Goal: Information Seeking & Learning: Learn about a topic

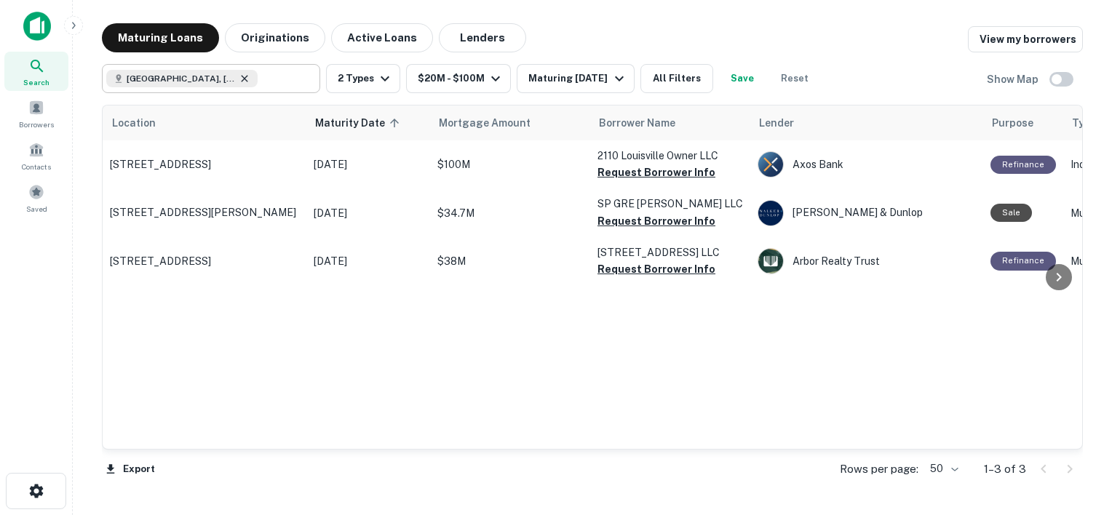
click at [241, 78] on icon at bounding box center [244, 78] width 7 height 7
type input "**********"
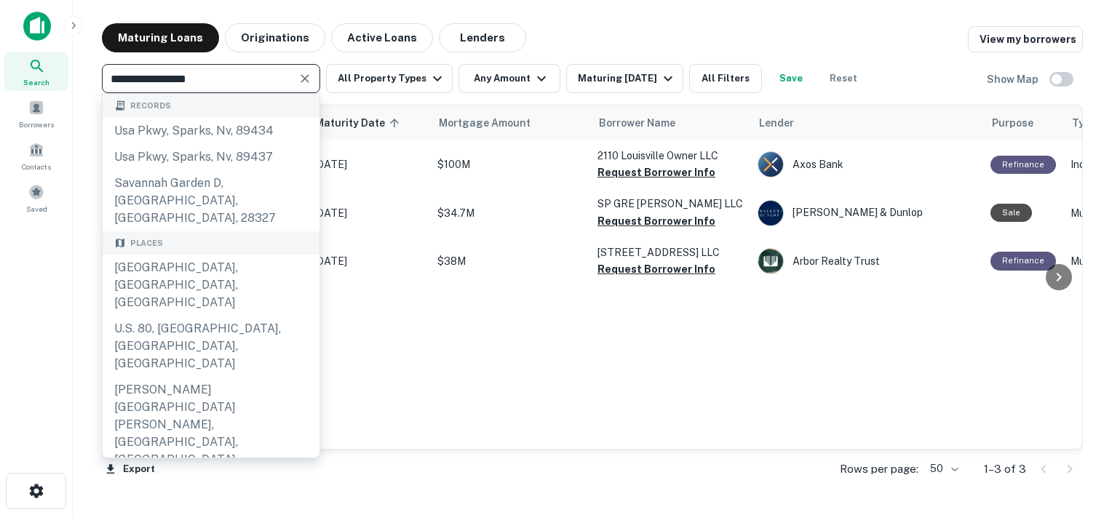
click at [306, 79] on icon "Clear" at bounding box center [305, 78] width 15 height 15
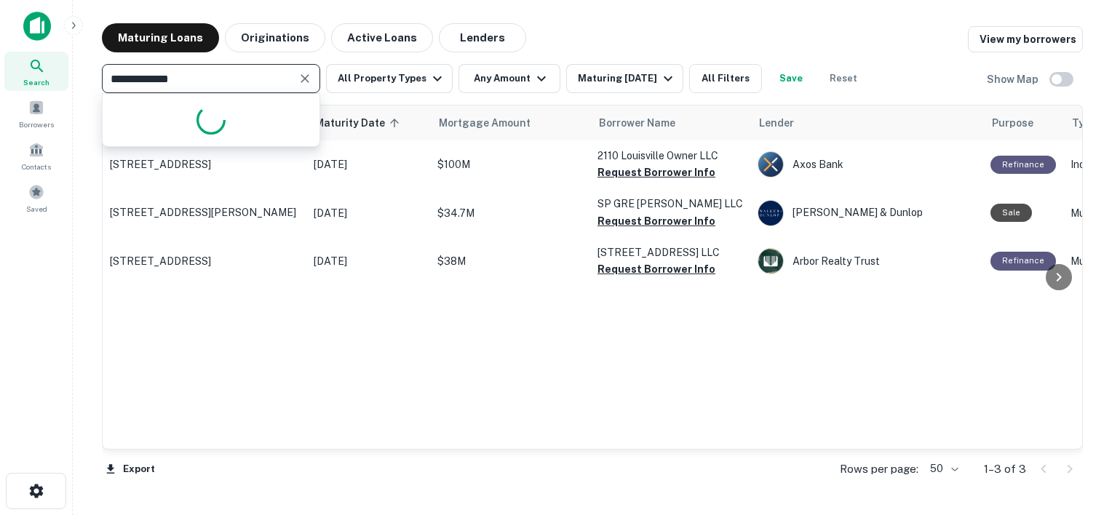
type input "**********"
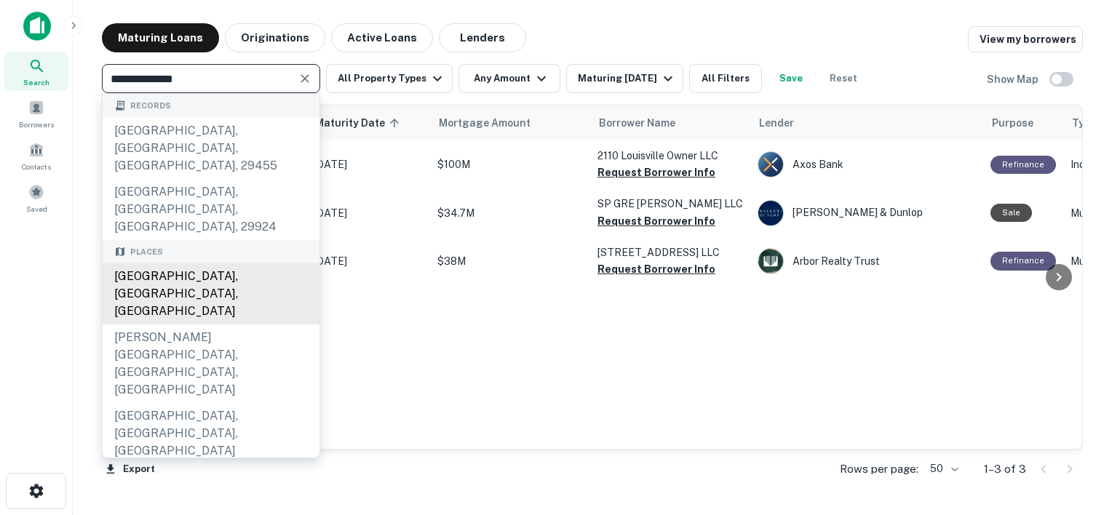
click at [216, 263] on div "Charleston, SC, USA" at bounding box center [211, 293] width 217 height 61
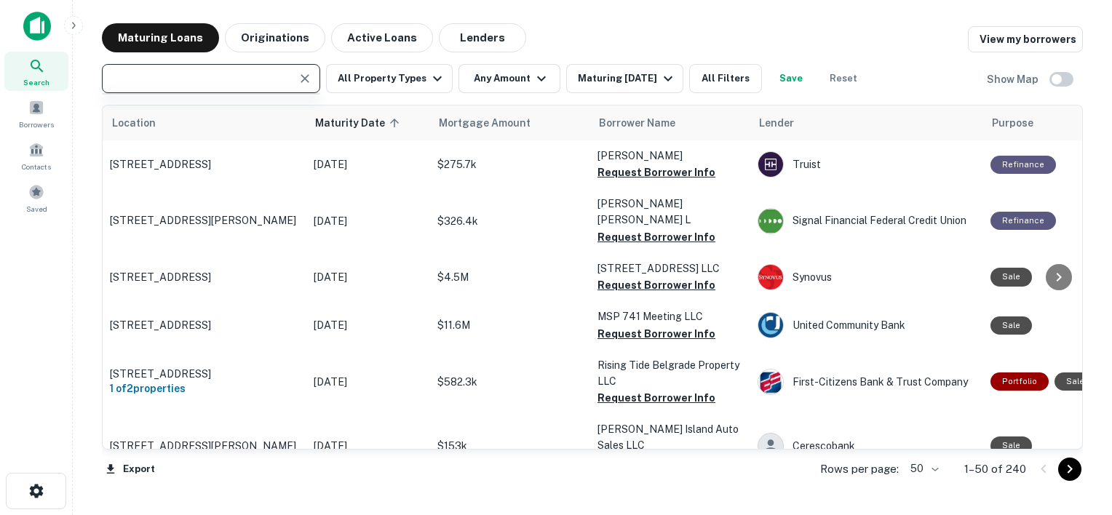
type input "**********"
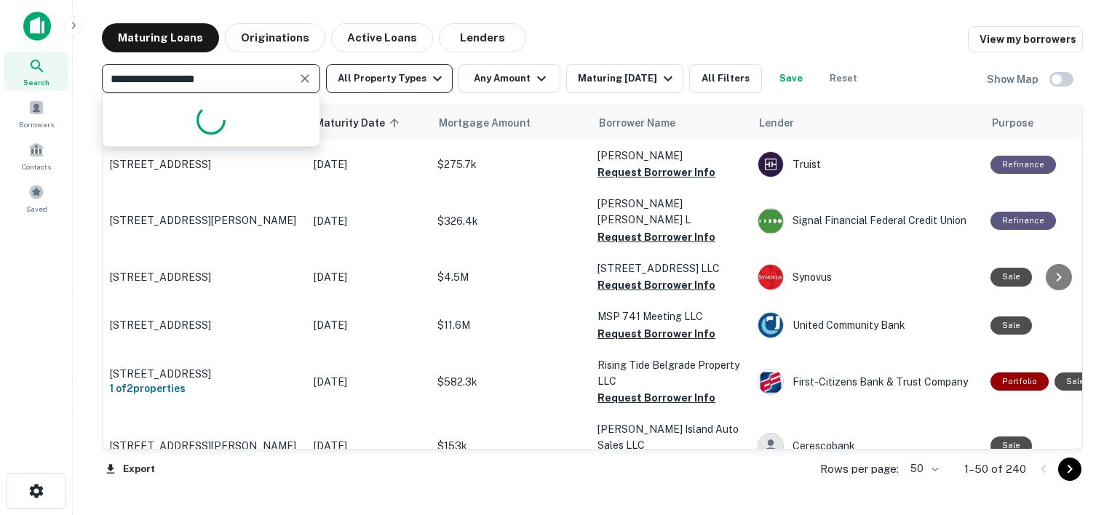
click at [436, 78] on icon "button" at bounding box center [436, 78] width 17 height 17
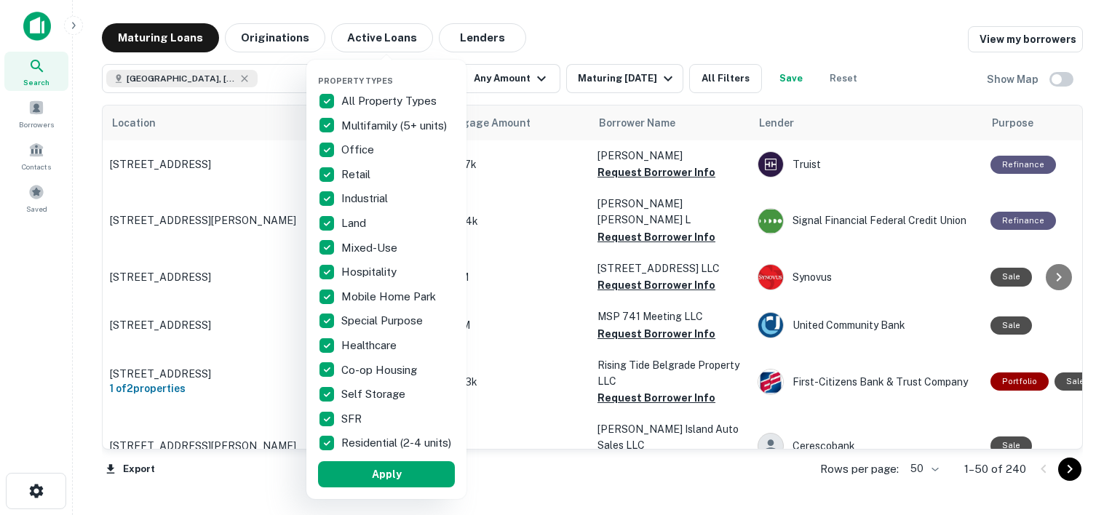
click at [355, 100] on p "All Property Types" at bounding box center [390, 100] width 98 height 17
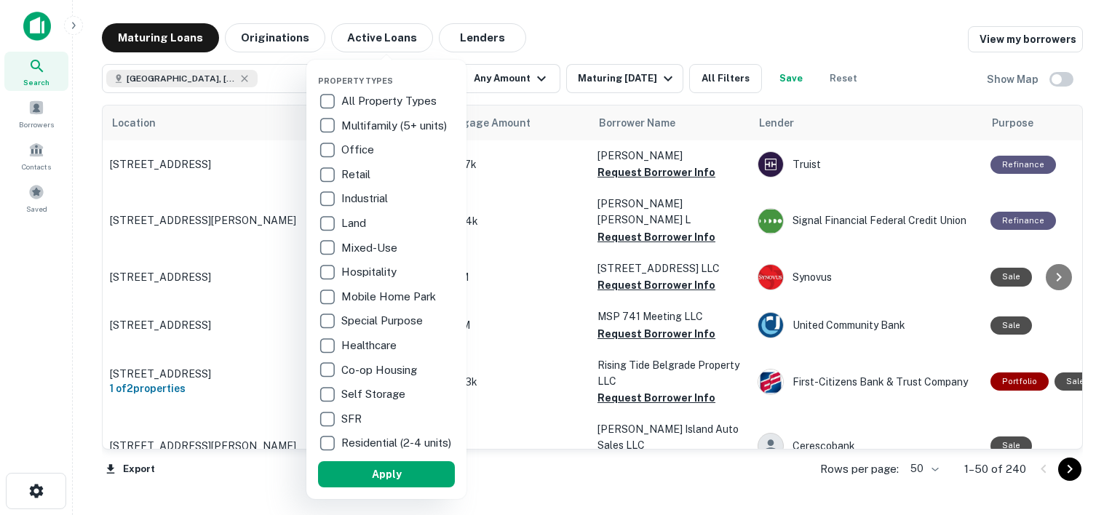
click at [362, 122] on p "Multifamily (5+ units)" at bounding box center [395, 125] width 108 height 17
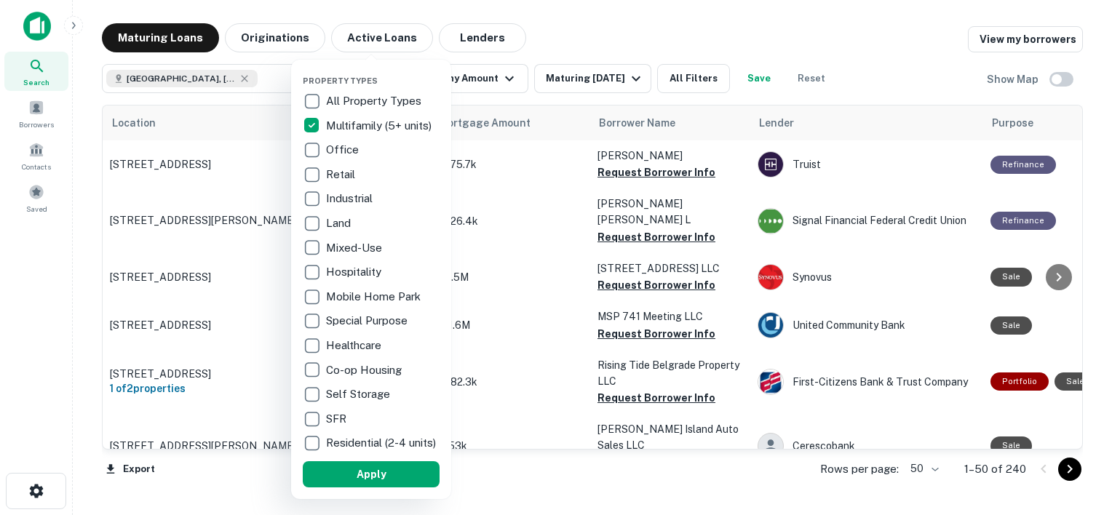
click at [354, 201] on p "Industrial" at bounding box center [350, 198] width 49 height 17
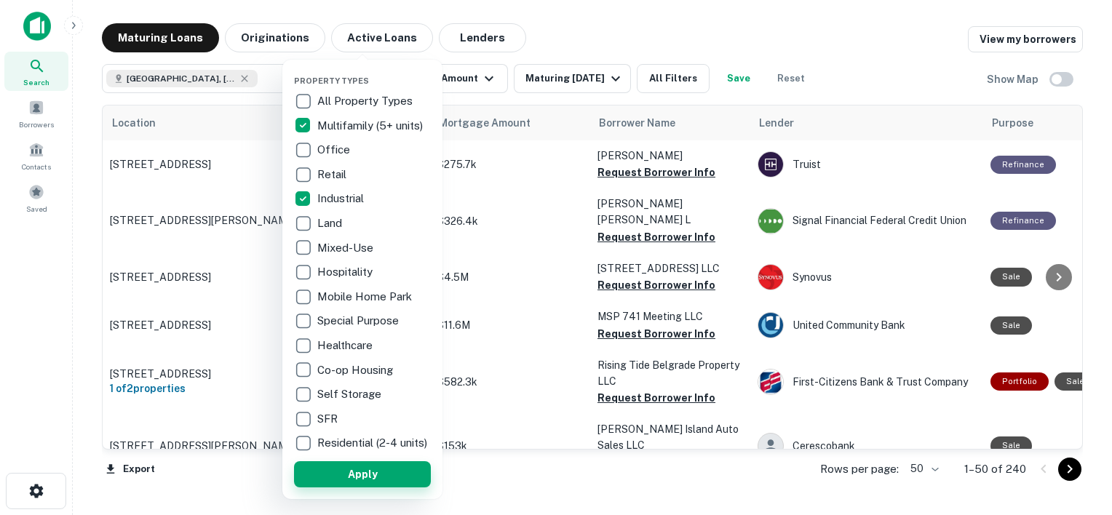
click at [381, 481] on button "Apply" at bounding box center [362, 474] width 137 height 26
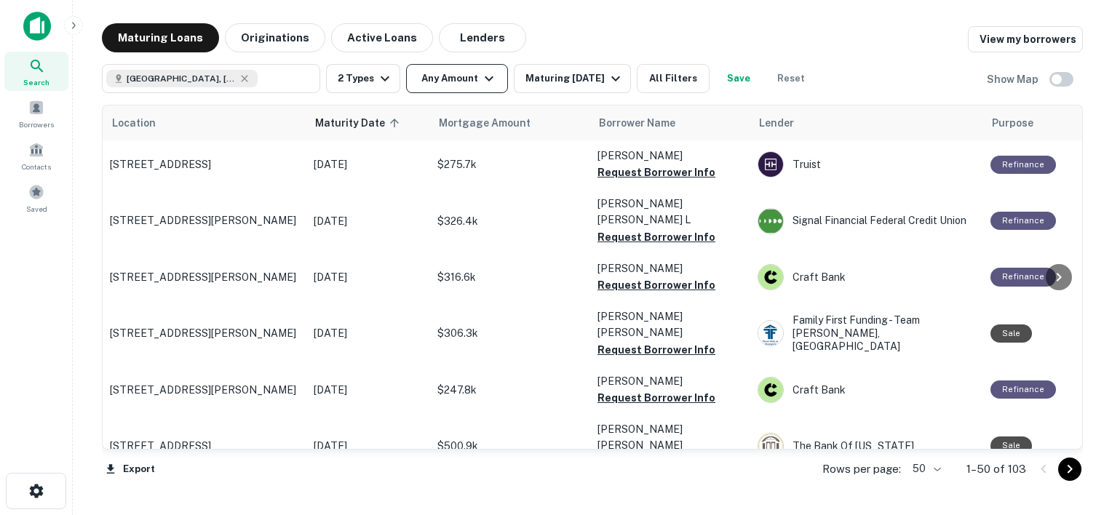
click at [501, 73] on button "Any Amount" at bounding box center [457, 78] width 102 height 29
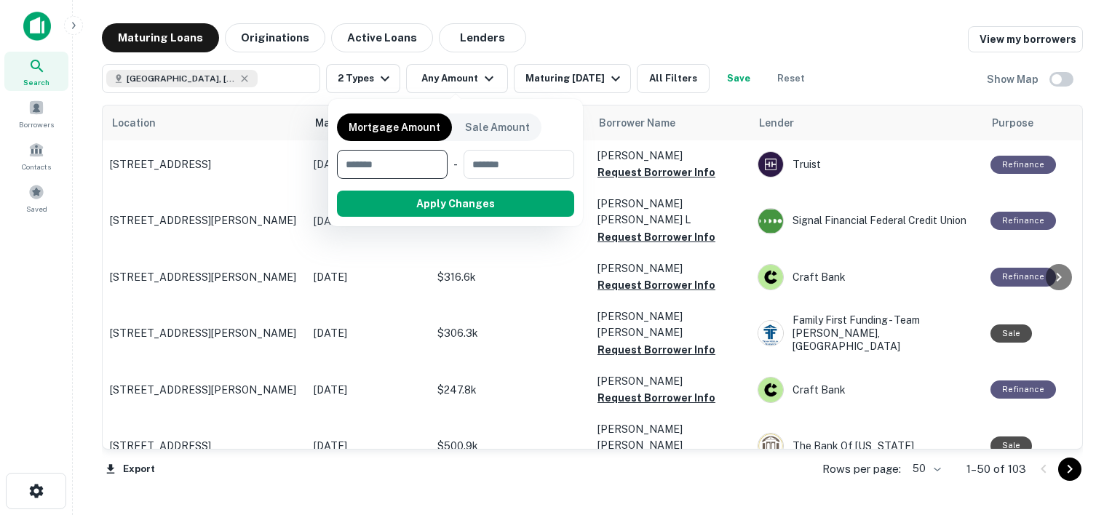
click at [401, 161] on input "number" at bounding box center [387, 164] width 100 height 29
type input "********"
click at [547, 165] on input "number" at bounding box center [518, 164] width 91 height 29
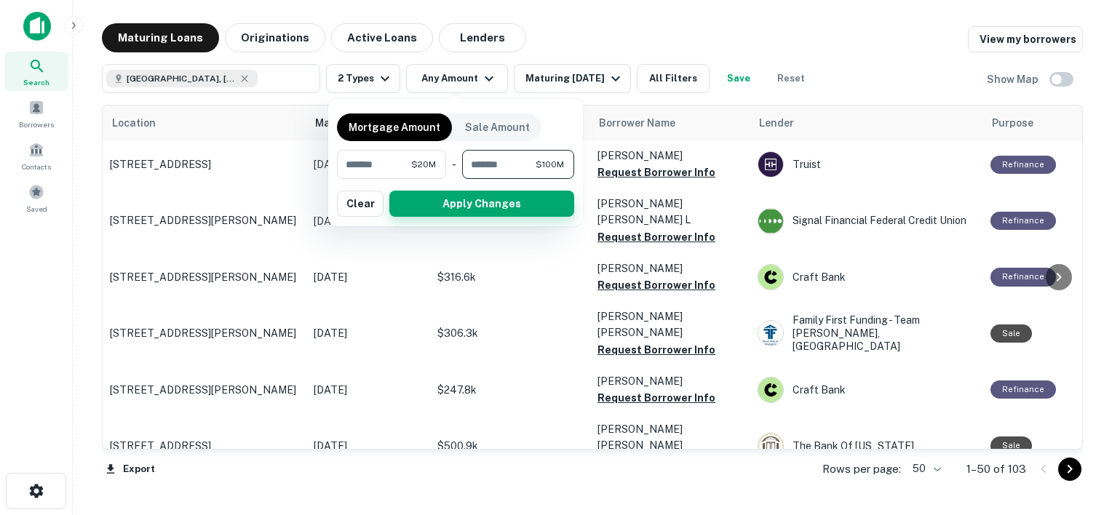
type input "*********"
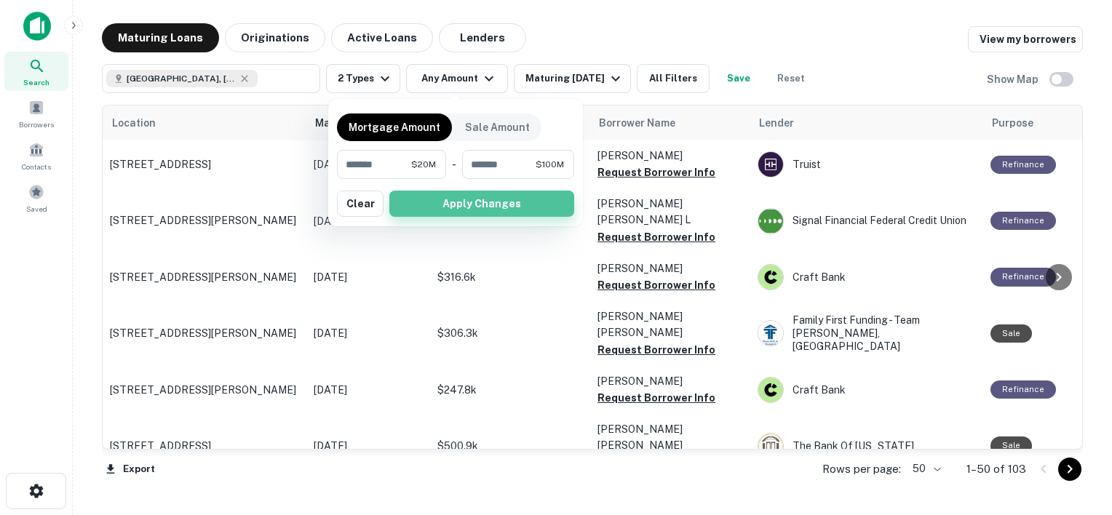
click at [475, 212] on button "Apply Changes" at bounding box center [481, 204] width 185 height 26
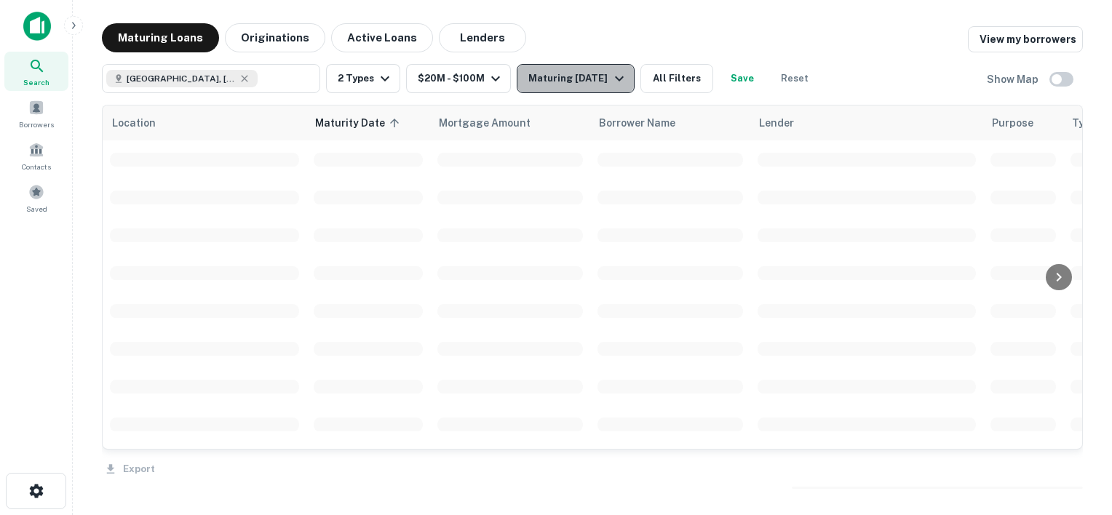
click at [628, 85] on icon "button" at bounding box center [618, 78] width 17 height 17
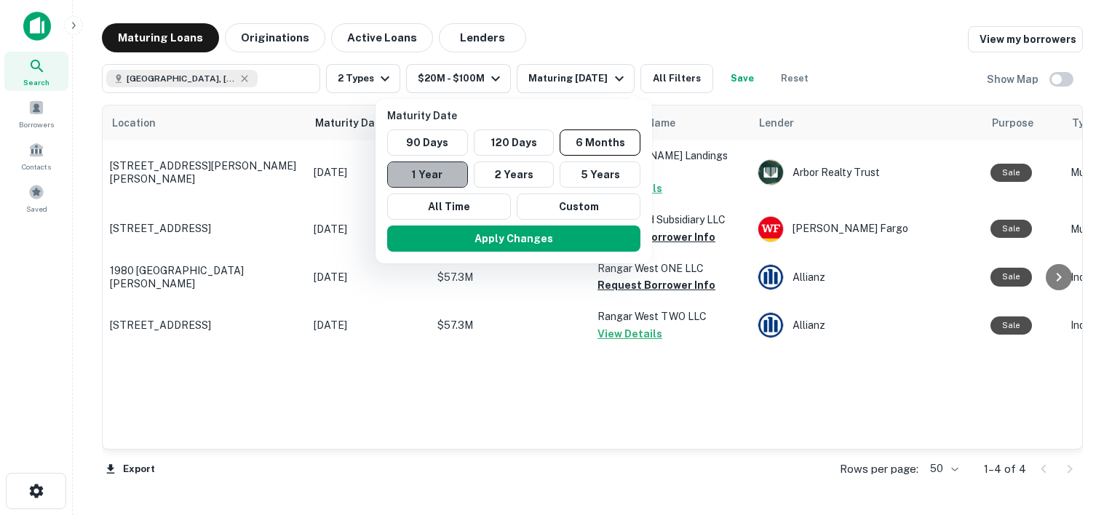
click at [435, 177] on button "1 Year" at bounding box center [427, 175] width 81 height 26
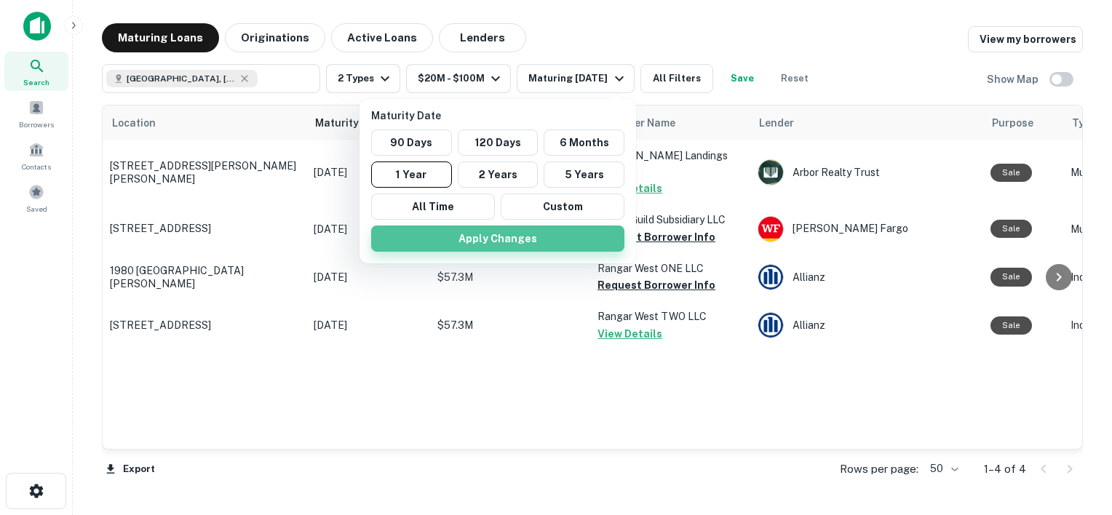
click at [513, 239] on button "Apply Changes" at bounding box center [497, 239] width 253 height 26
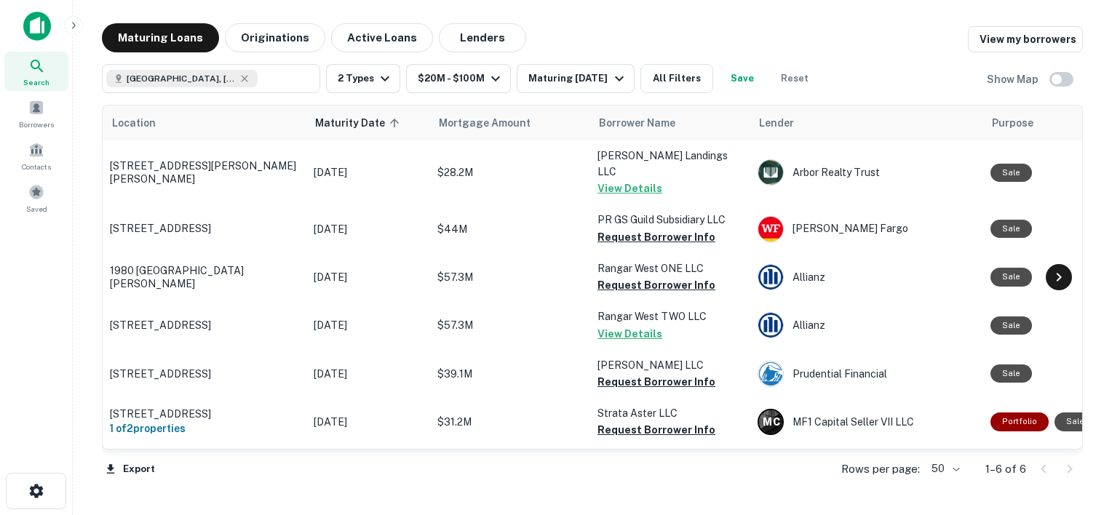
click at [1058, 281] on icon at bounding box center [1058, 276] width 17 height 17
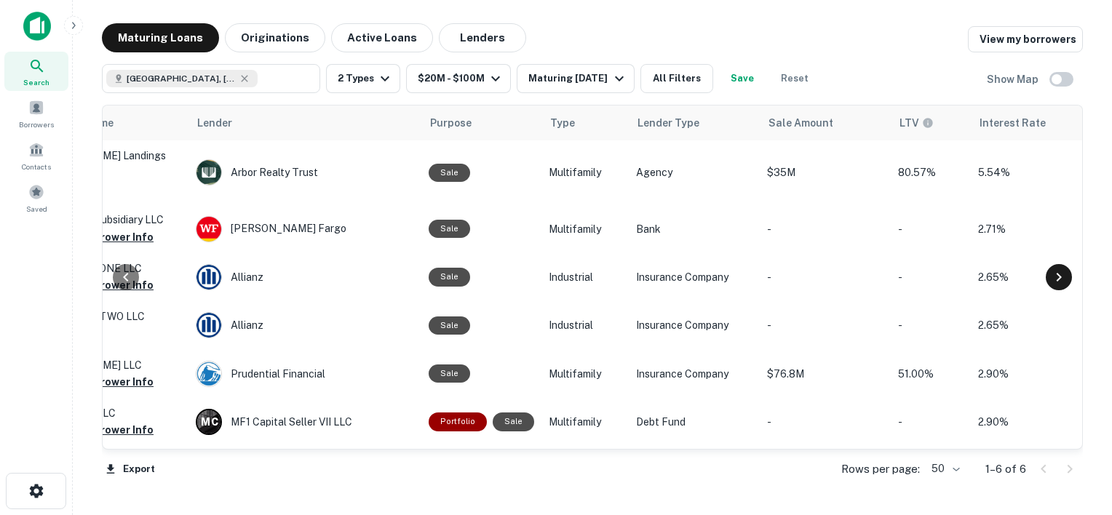
scroll to position [0, 611]
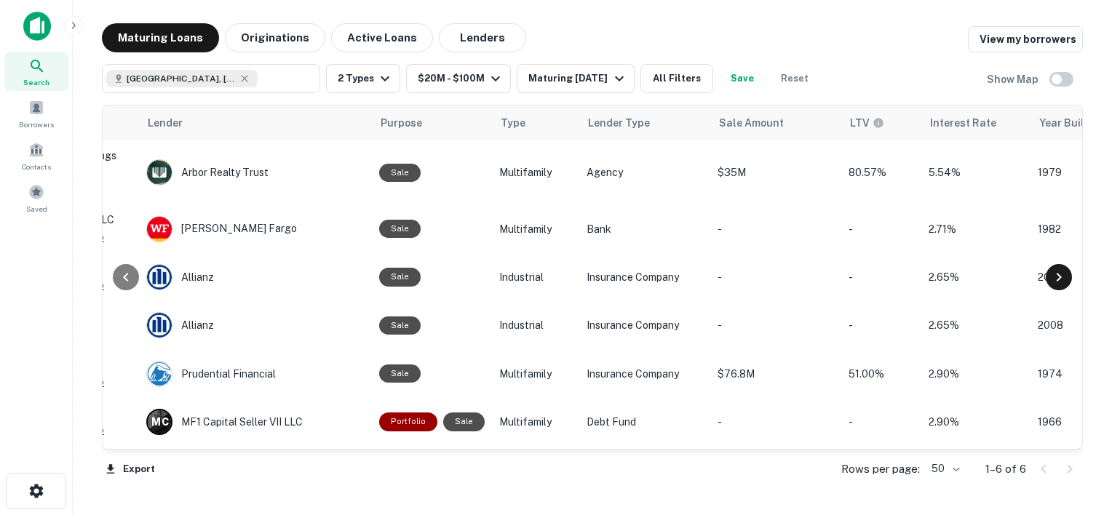
click at [1059, 282] on icon at bounding box center [1058, 276] width 17 height 17
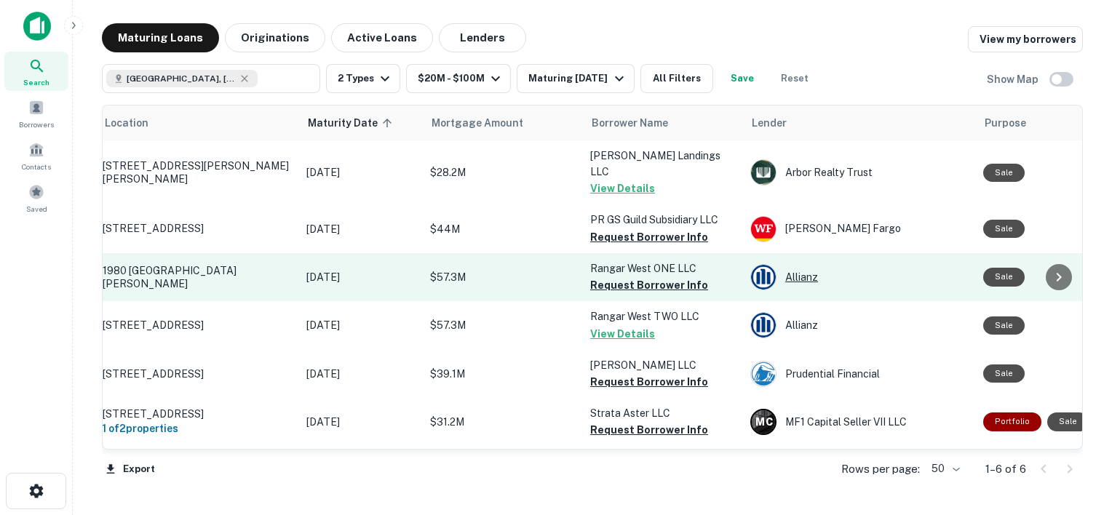
scroll to position [0, 0]
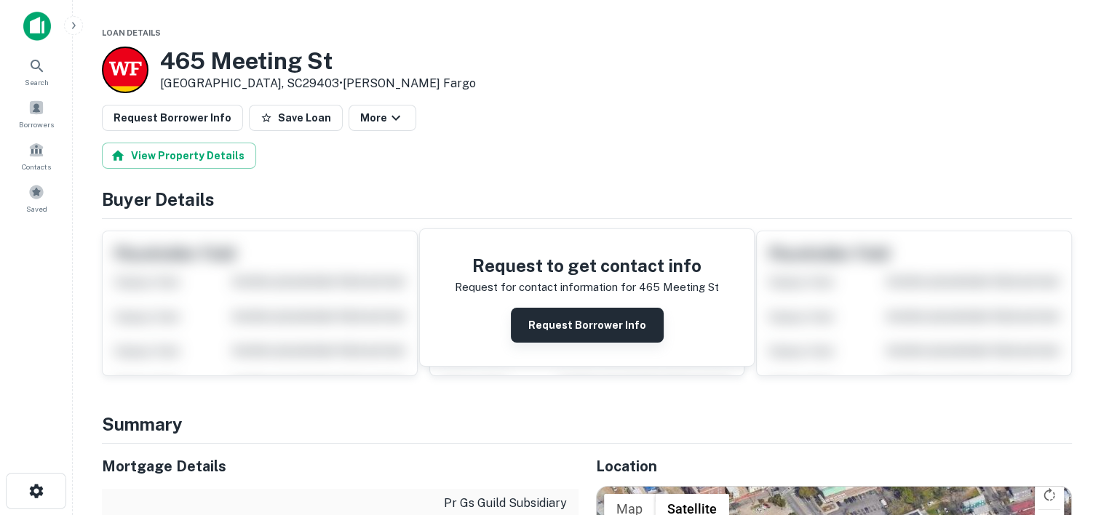
click at [589, 322] on button "Request Borrower Info" at bounding box center [587, 325] width 153 height 35
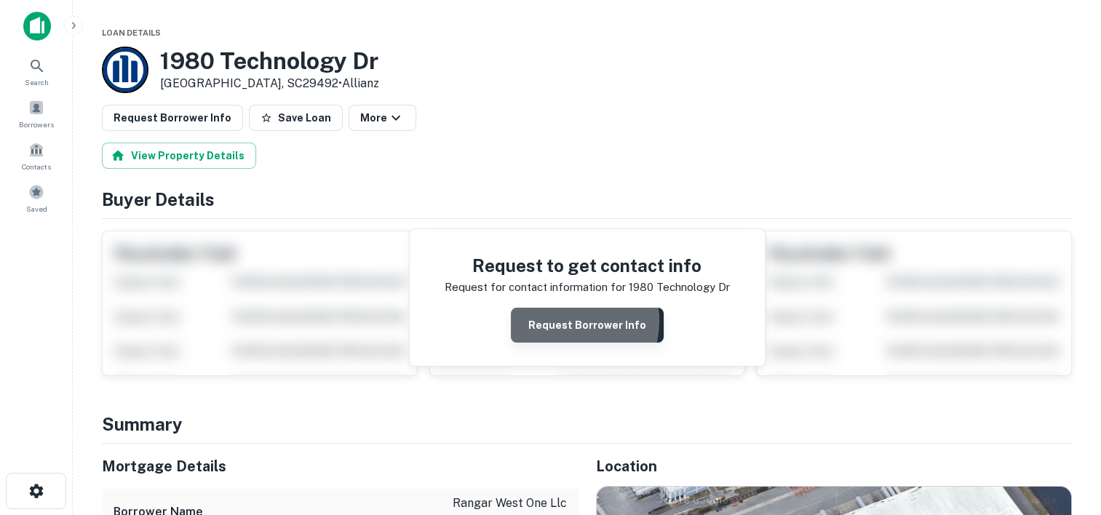
click at [568, 320] on button "Request Borrower Info" at bounding box center [587, 325] width 153 height 35
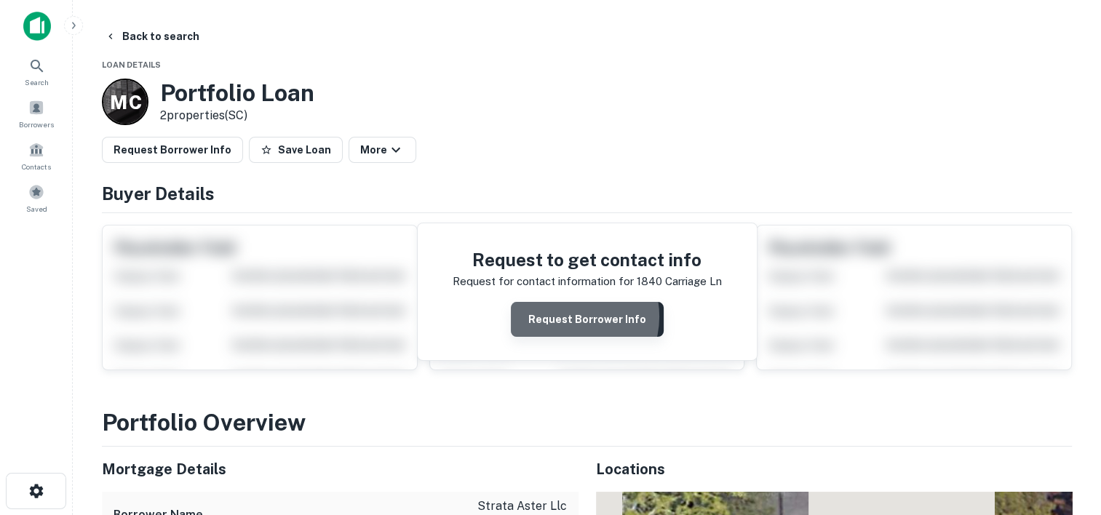
click at [567, 316] on button "Request Borrower Info" at bounding box center [587, 319] width 153 height 35
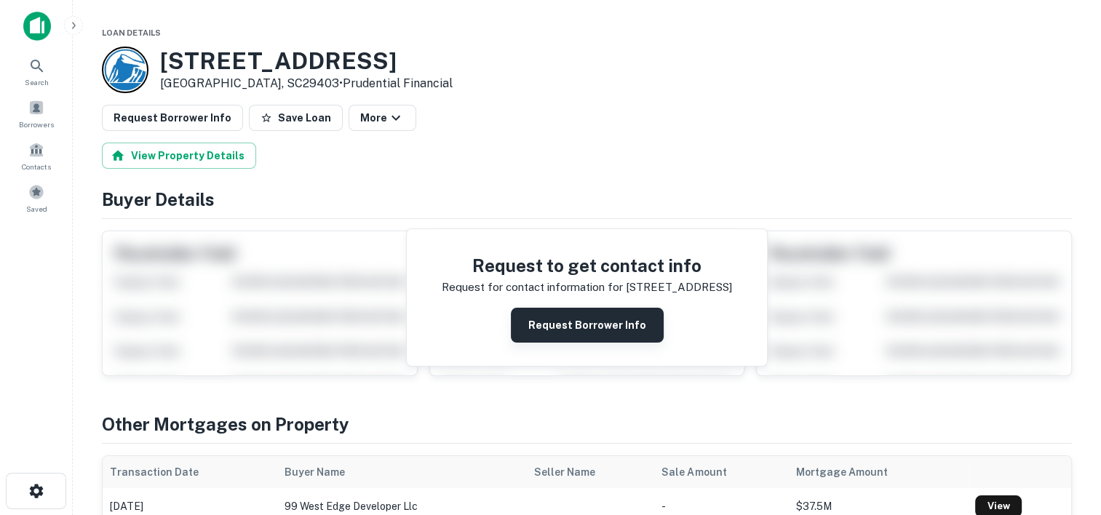
click at [559, 326] on button "Request Borrower Info" at bounding box center [587, 325] width 153 height 35
